Goal: Task Accomplishment & Management: Complete application form

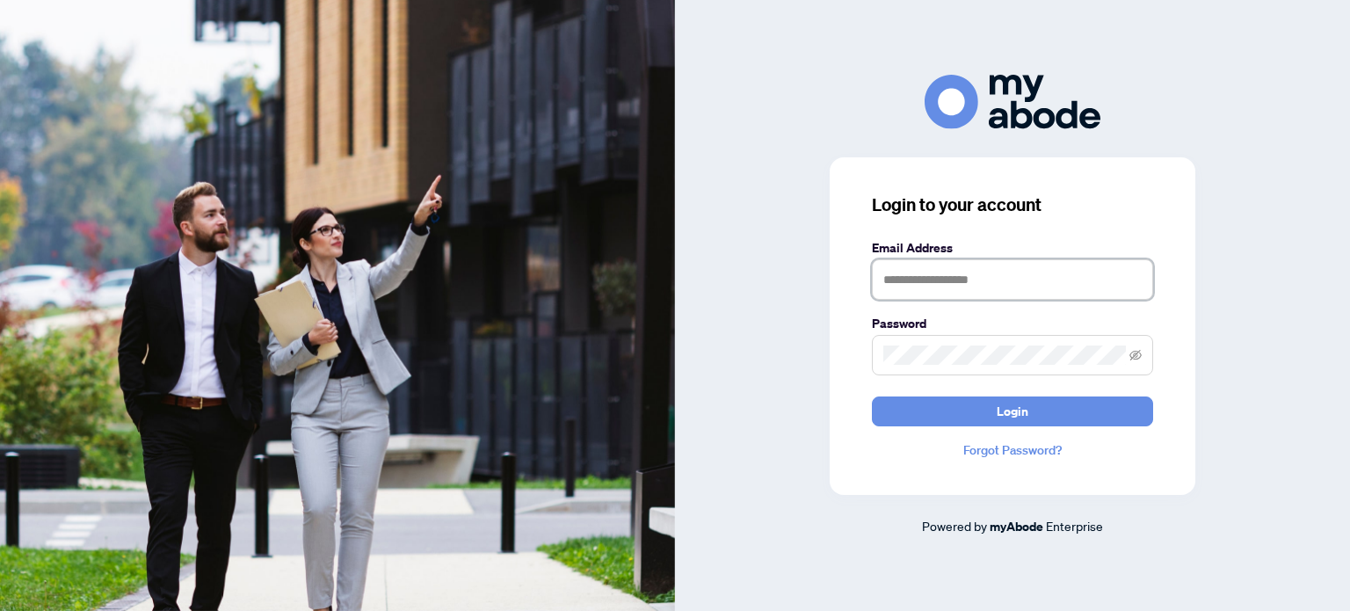
click at [1072, 278] on input "text" at bounding box center [1012, 279] width 281 height 40
type input "**********"
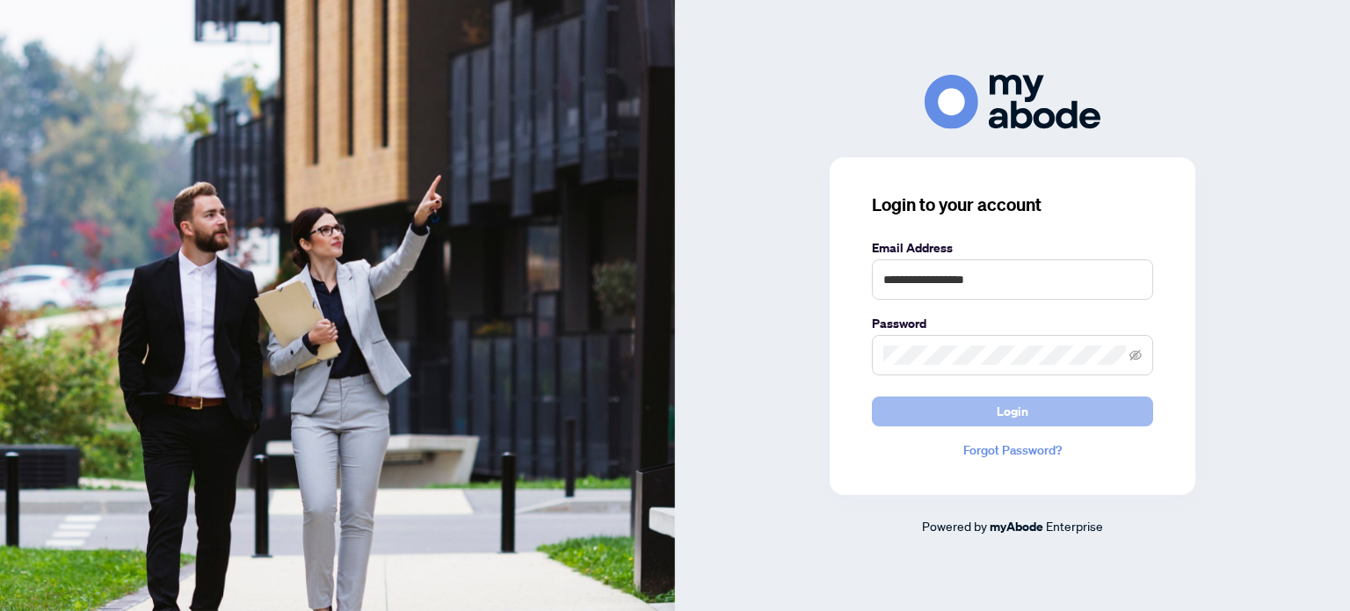
click at [1031, 417] on button "Login" at bounding box center [1012, 411] width 281 height 30
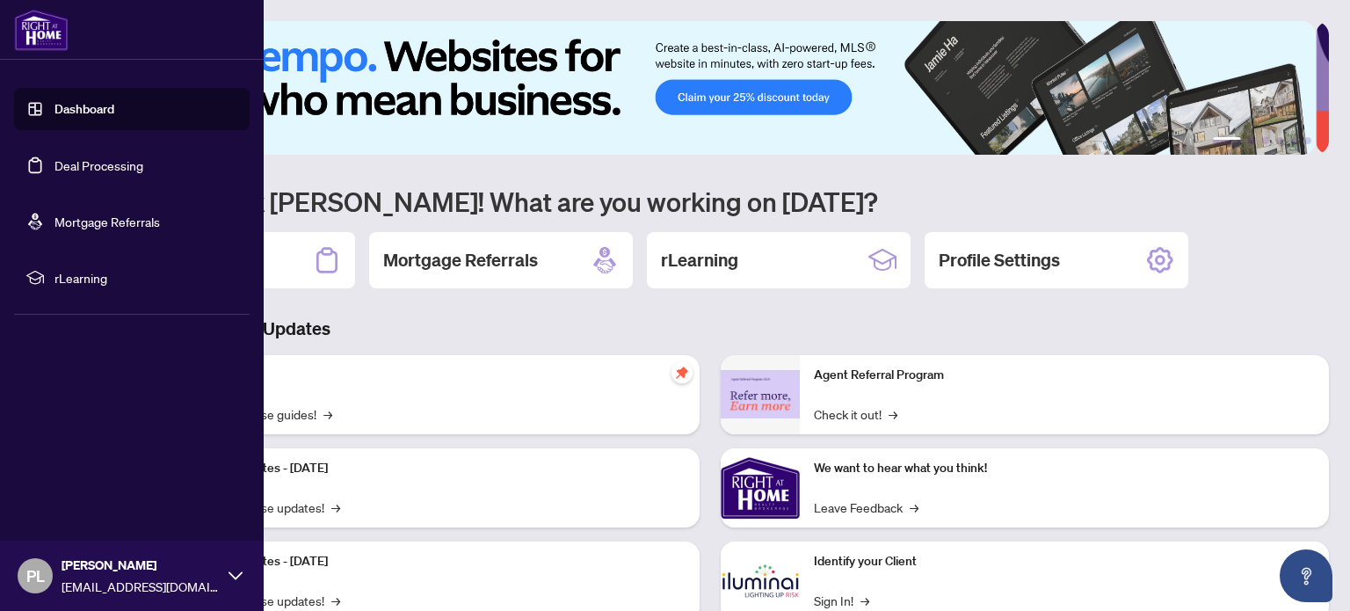
click at [67, 163] on link "Deal Processing" at bounding box center [98, 165] width 89 height 16
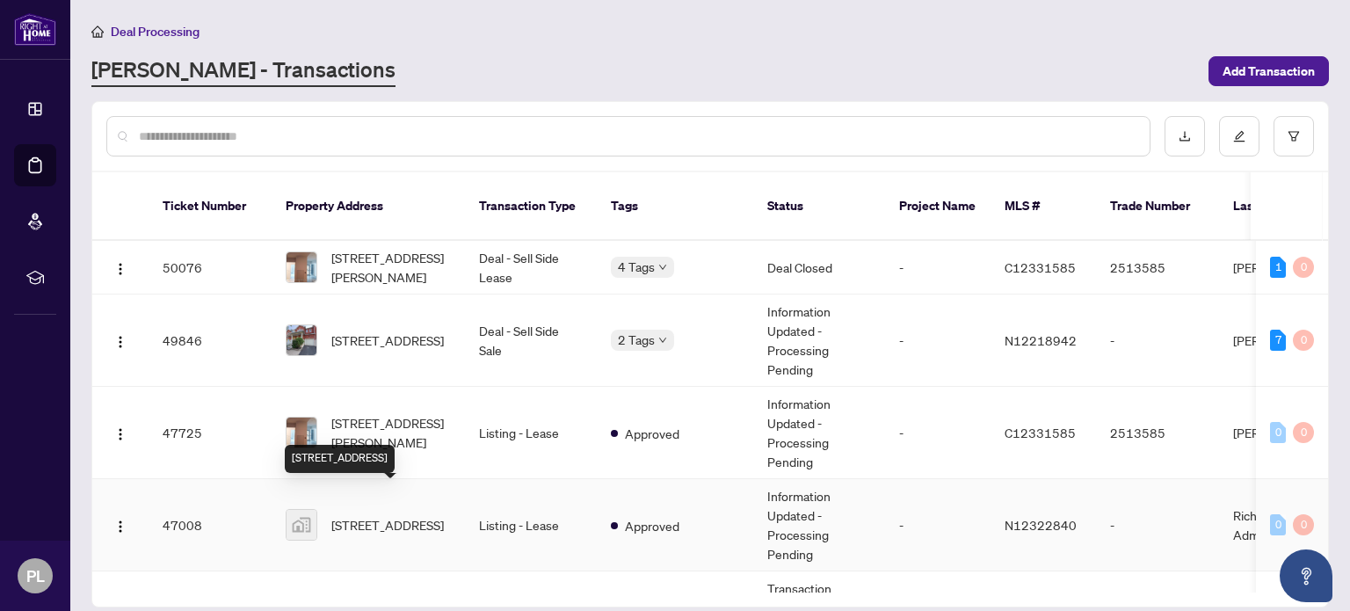
click at [379, 515] on span "[STREET_ADDRESS]" at bounding box center [387, 524] width 112 height 19
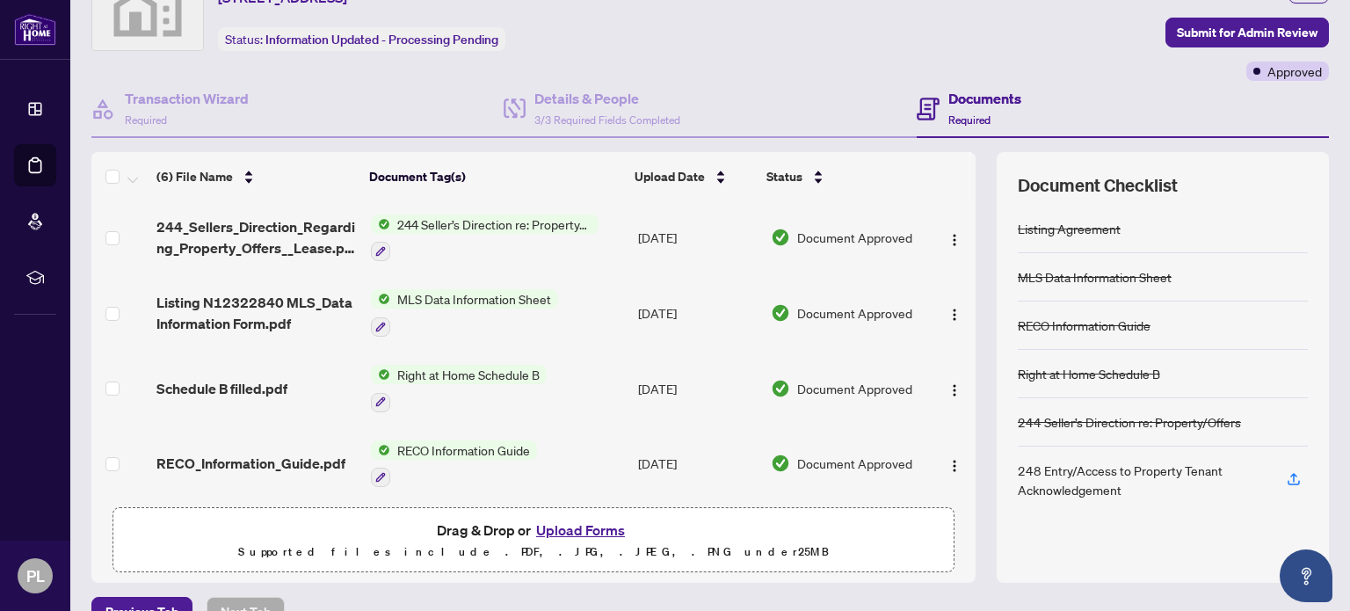
scroll to position [123, 0]
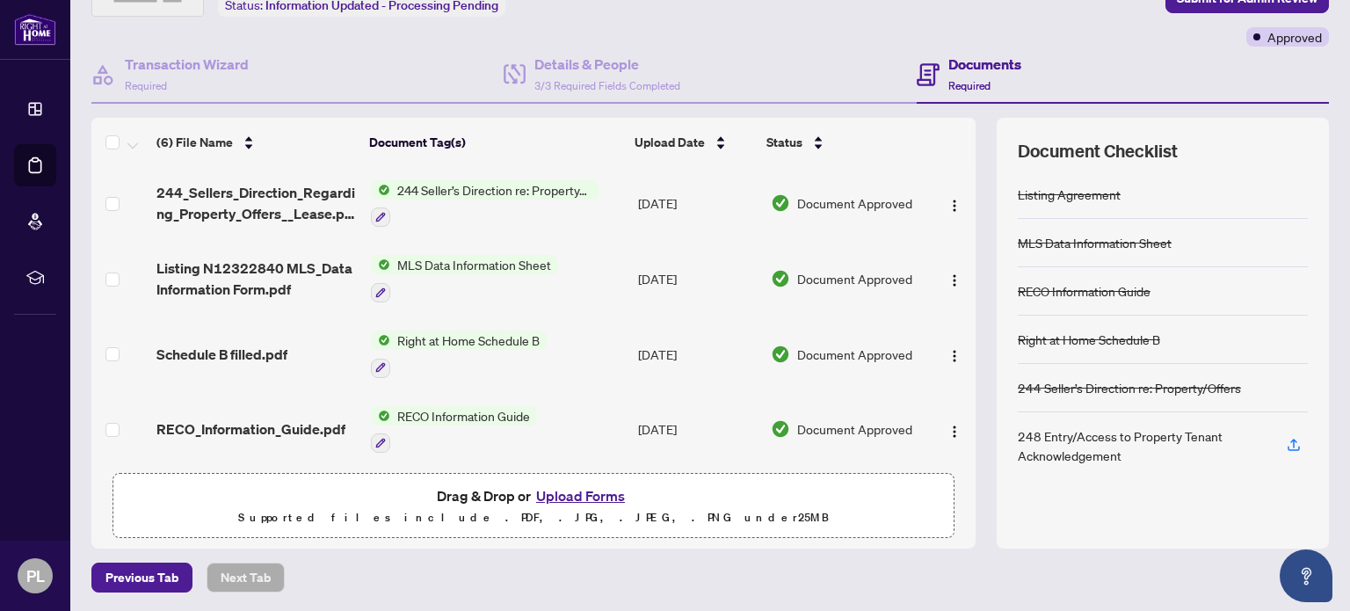
click at [596, 491] on button "Upload Forms" at bounding box center [580, 495] width 99 height 23
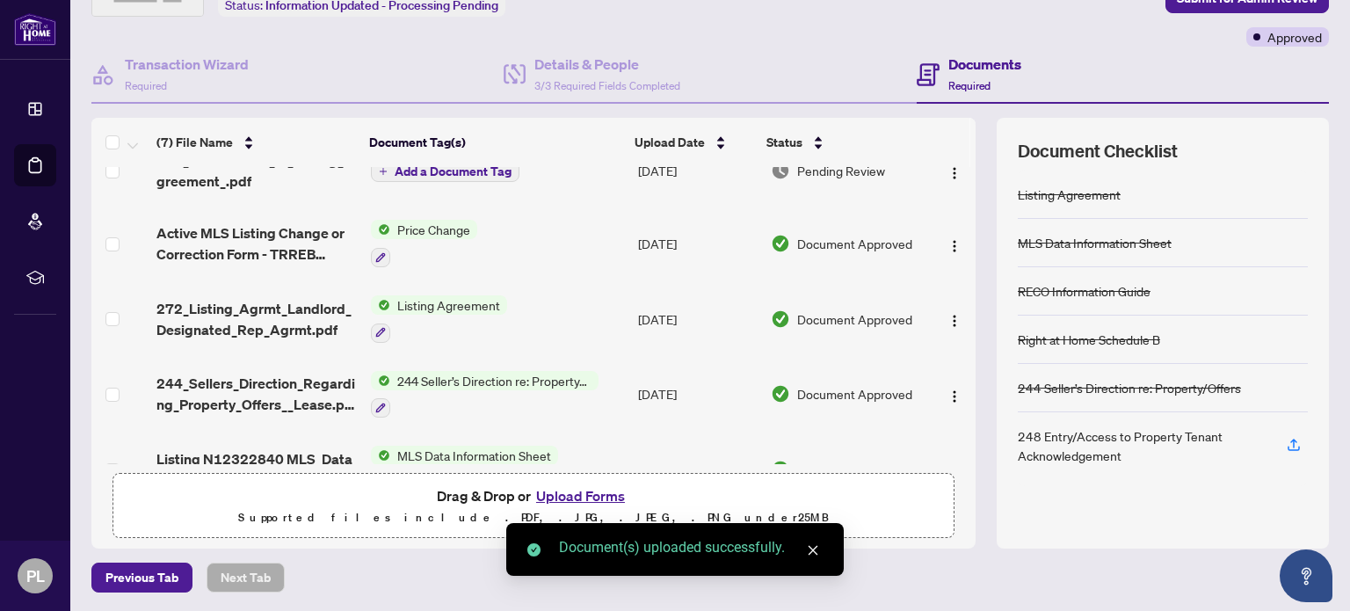
scroll to position [0, 0]
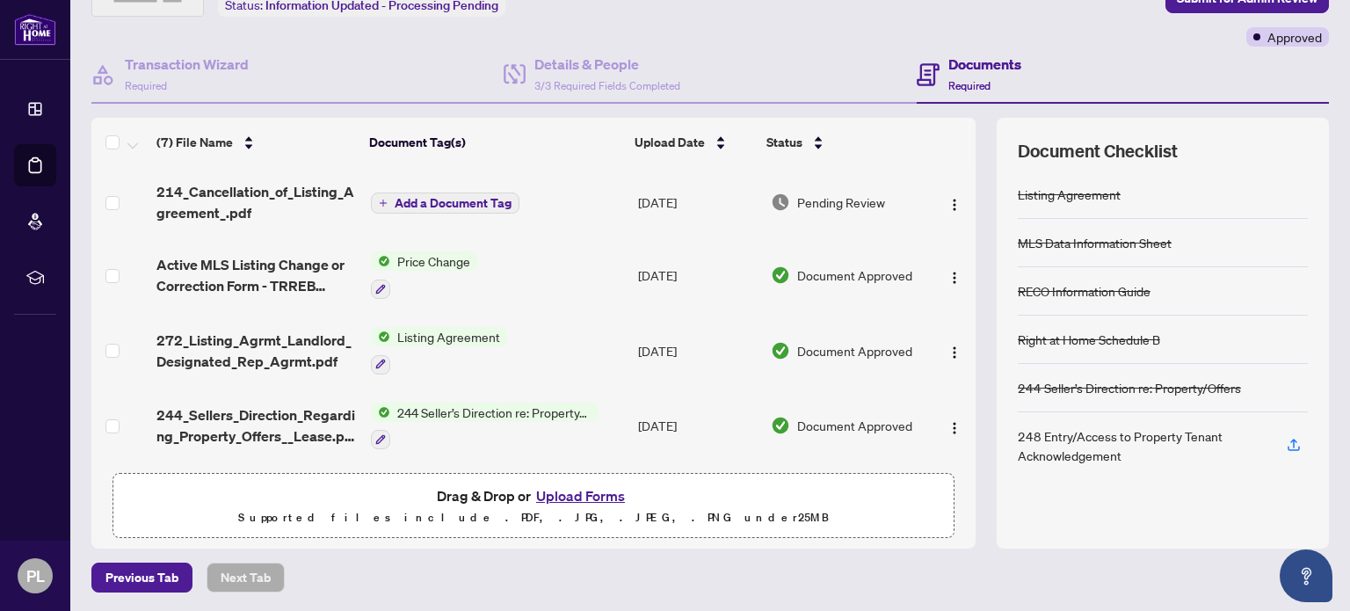
click at [485, 202] on span "Add a Document Tag" at bounding box center [453, 203] width 117 height 12
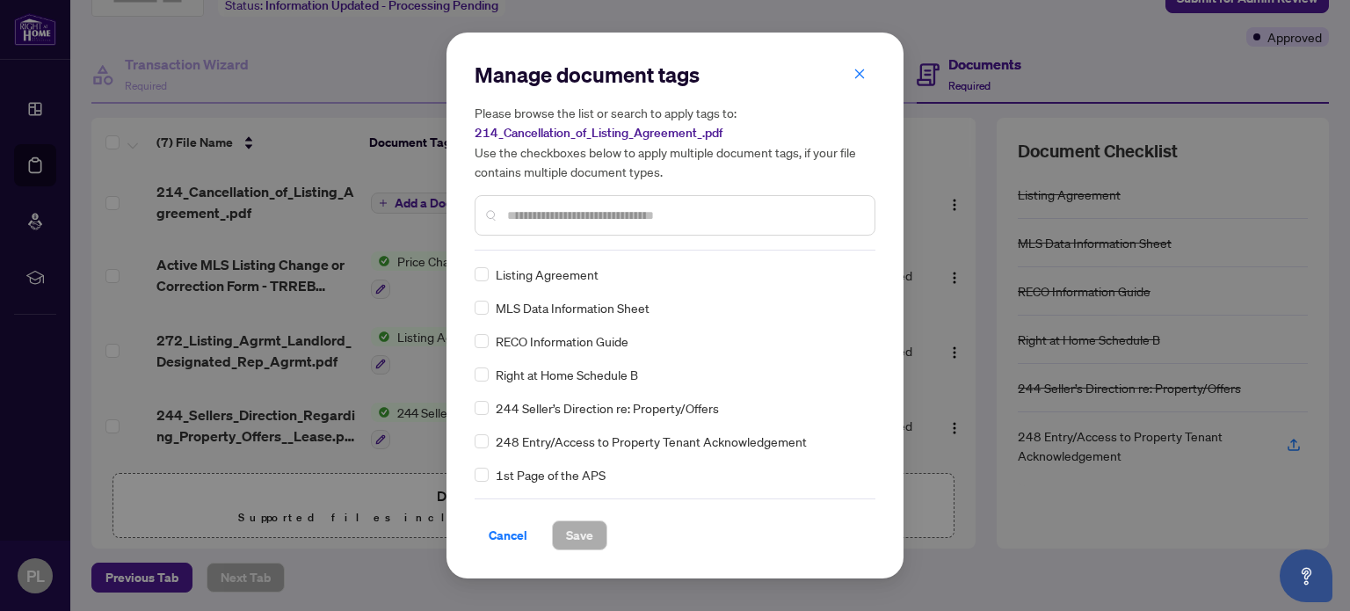
click at [566, 238] on div "Manage document tags Please browse the list or search to apply tags to: 214_Can…" at bounding box center [675, 156] width 401 height 190
click at [576, 221] on input "text" at bounding box center [683, 215] width 353 height 19
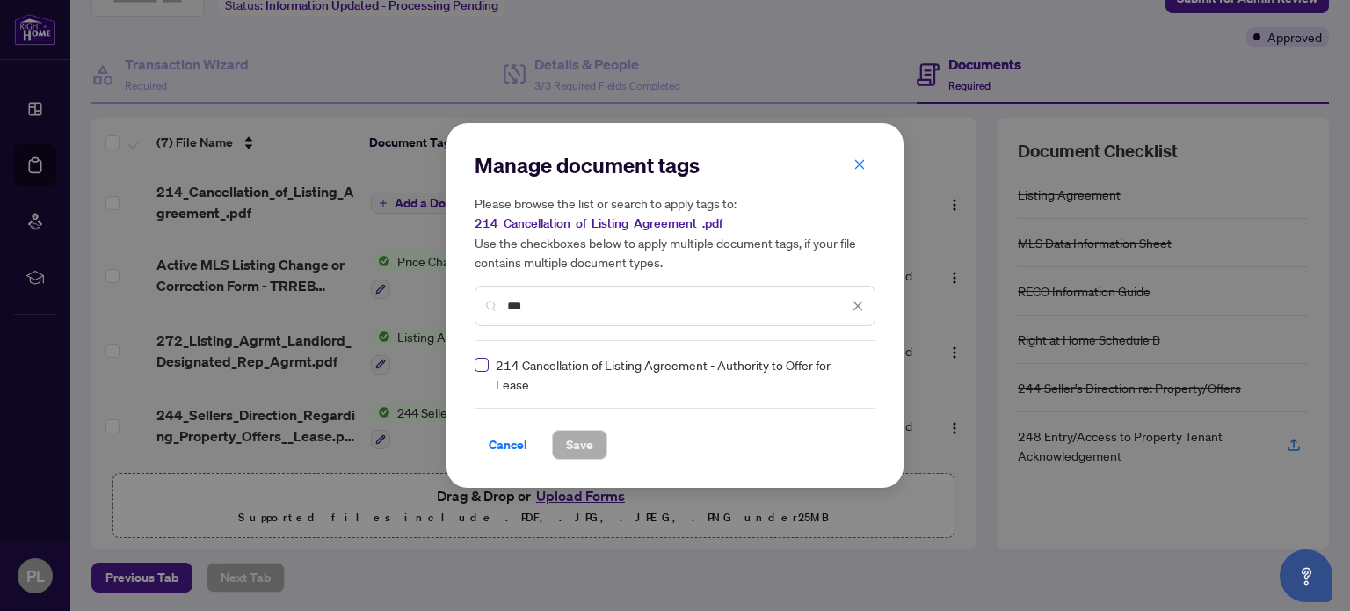
type input "***"
click at [584, 447] on span "Save" at bounding box center [579, 445] width 27 height 28
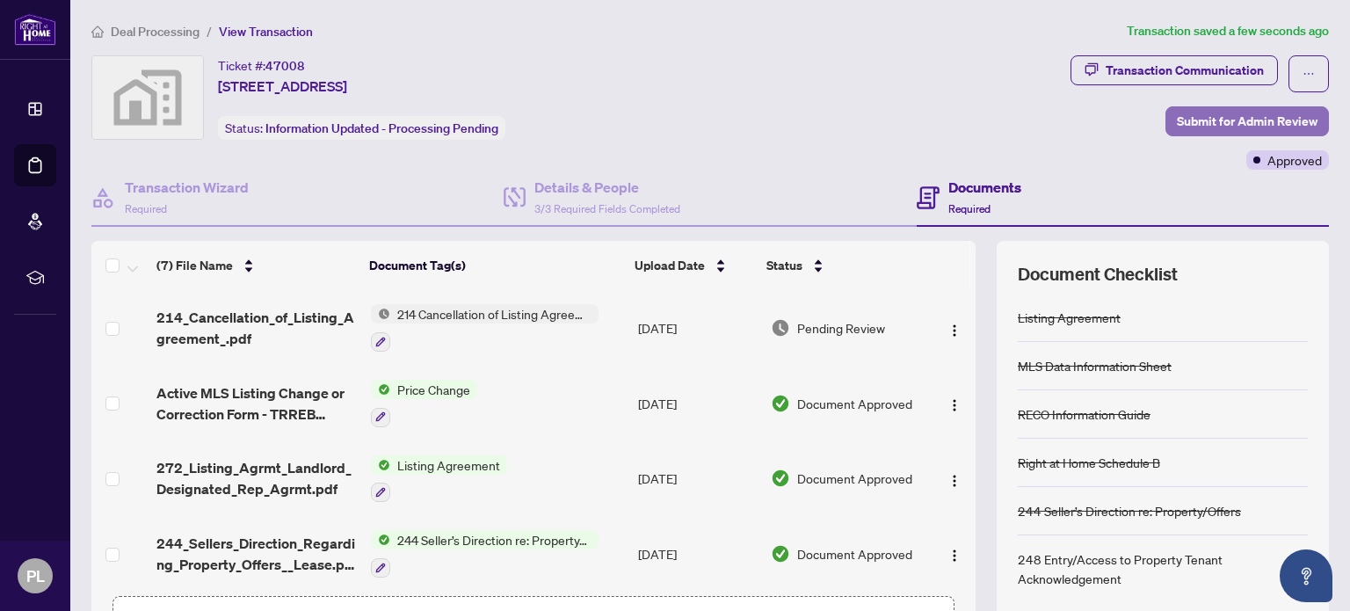
click at [1203, 124] on span "Submit for Admin Review" at bounding box center [1247, 121] width 141 height 28
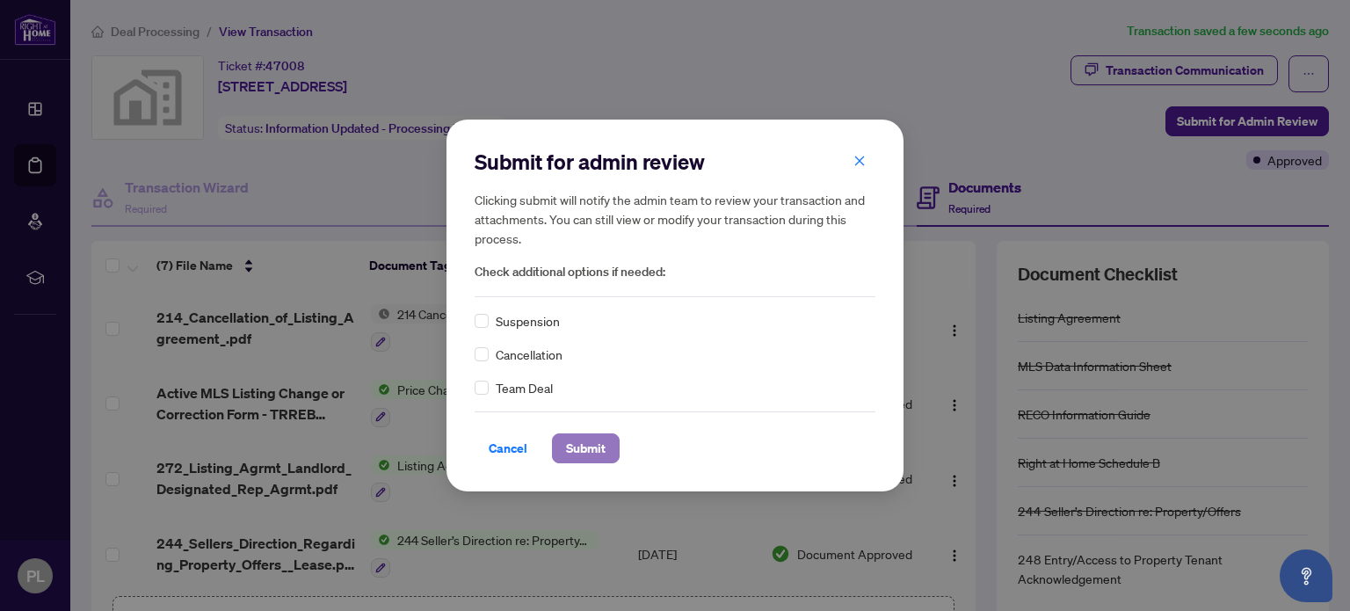
click at [597, 454] on span "Submit" at bounding box center [586, 448] width 40 height 28
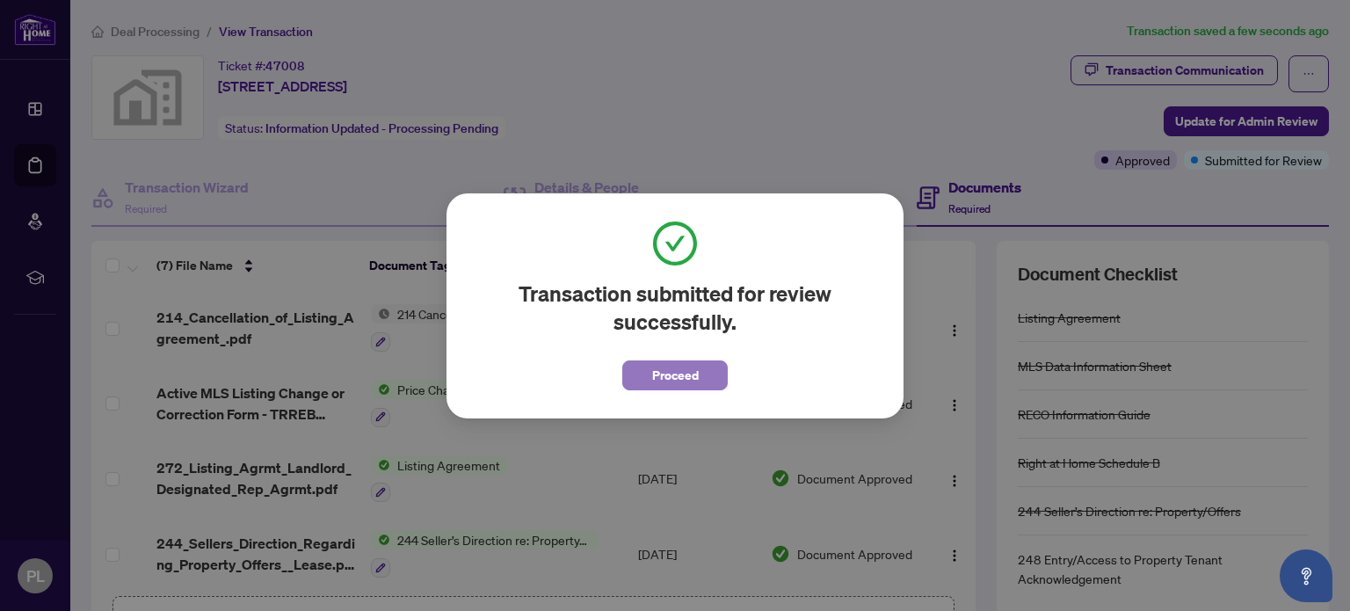
click at [659, 382] on span "Proceed" at bounding box center [675, 375] width 47 height 28
